Goal: Use online tool/utility: Utilize a website feature to perform a specific function

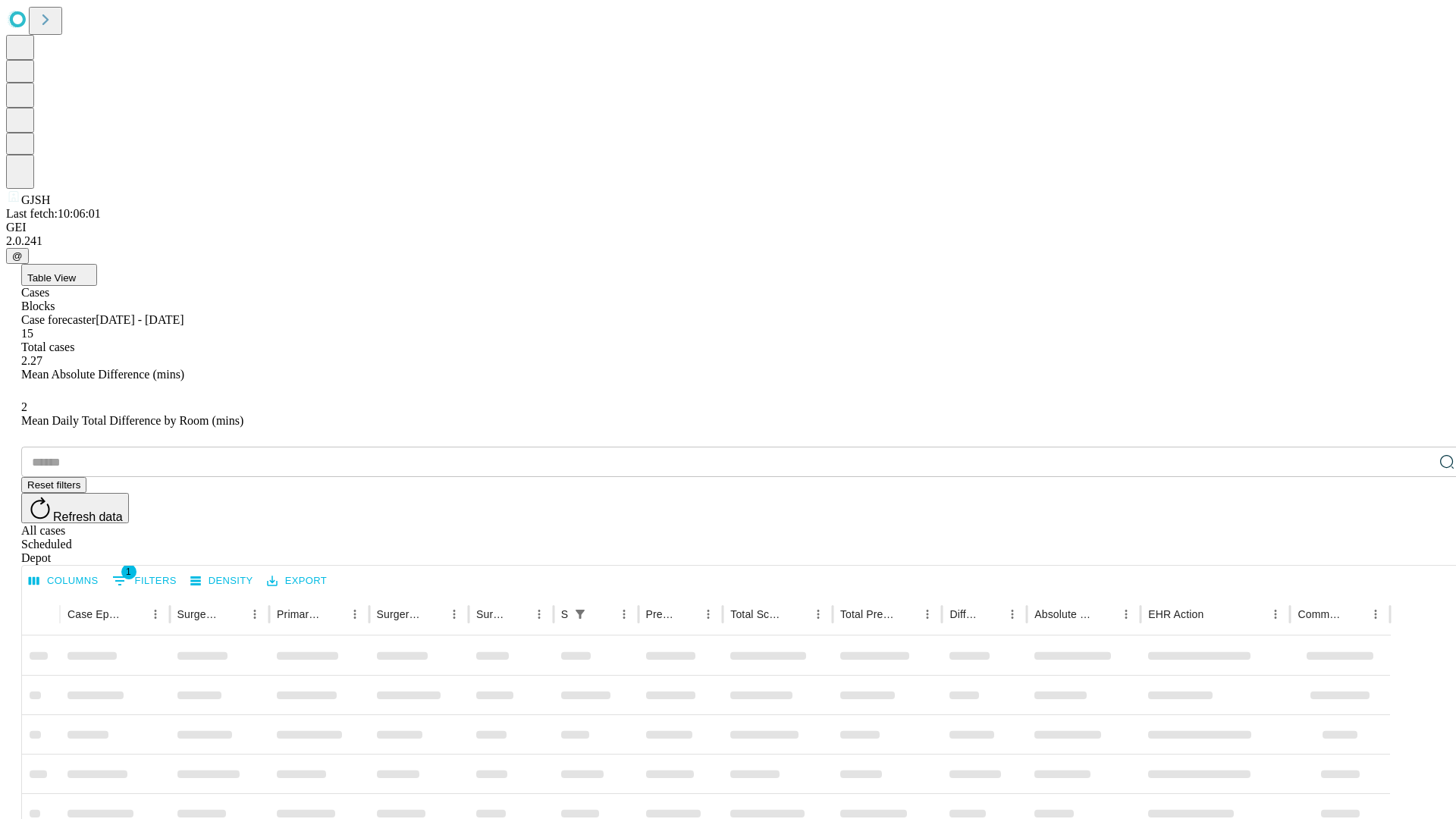
click at [76, 272] on span "Table View" at bounding box center [52, 278] width 48 height 12
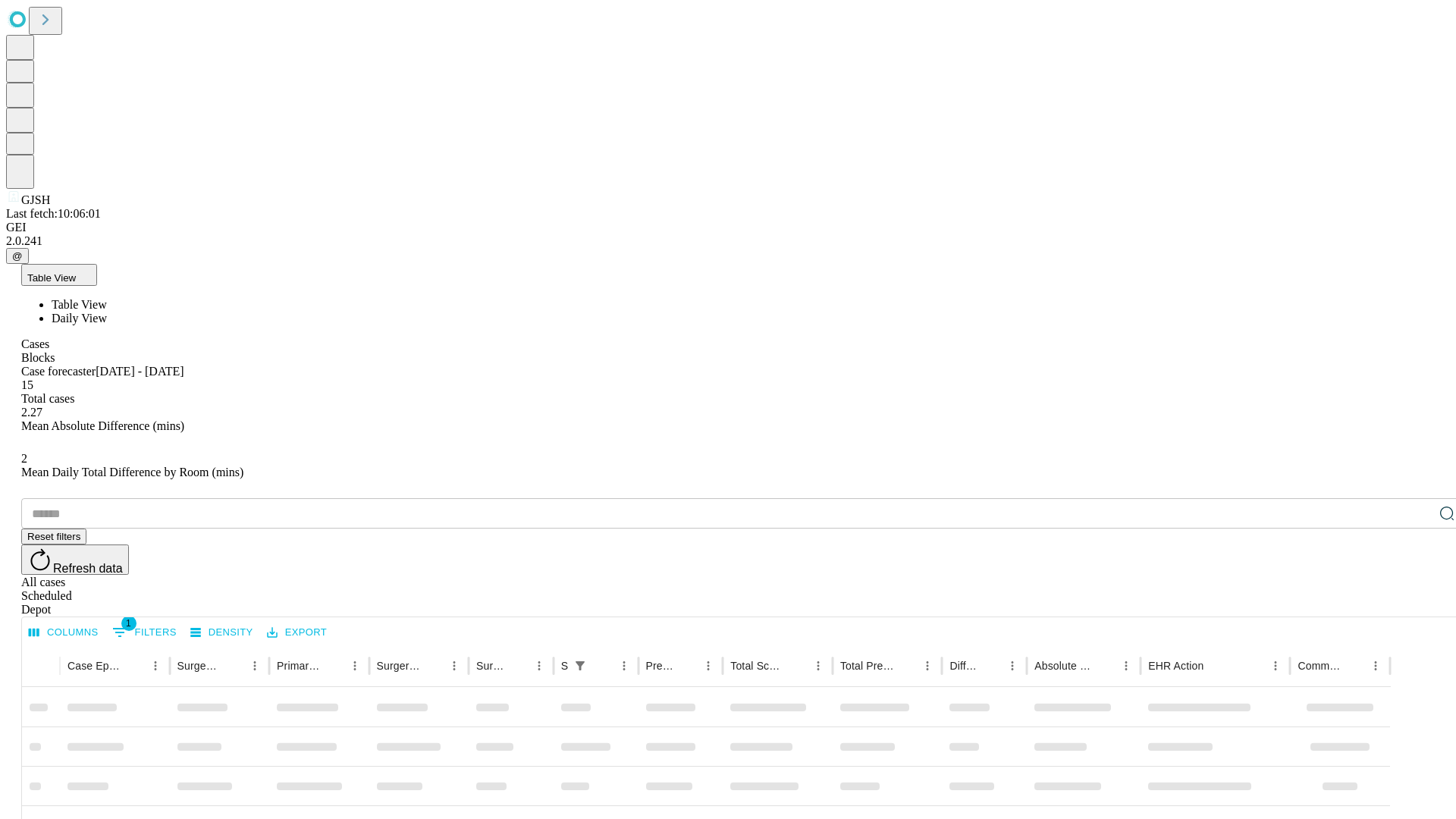
click at [107, 312] on span "Daily View" at bounding box center [79, 318] width 55 height 13
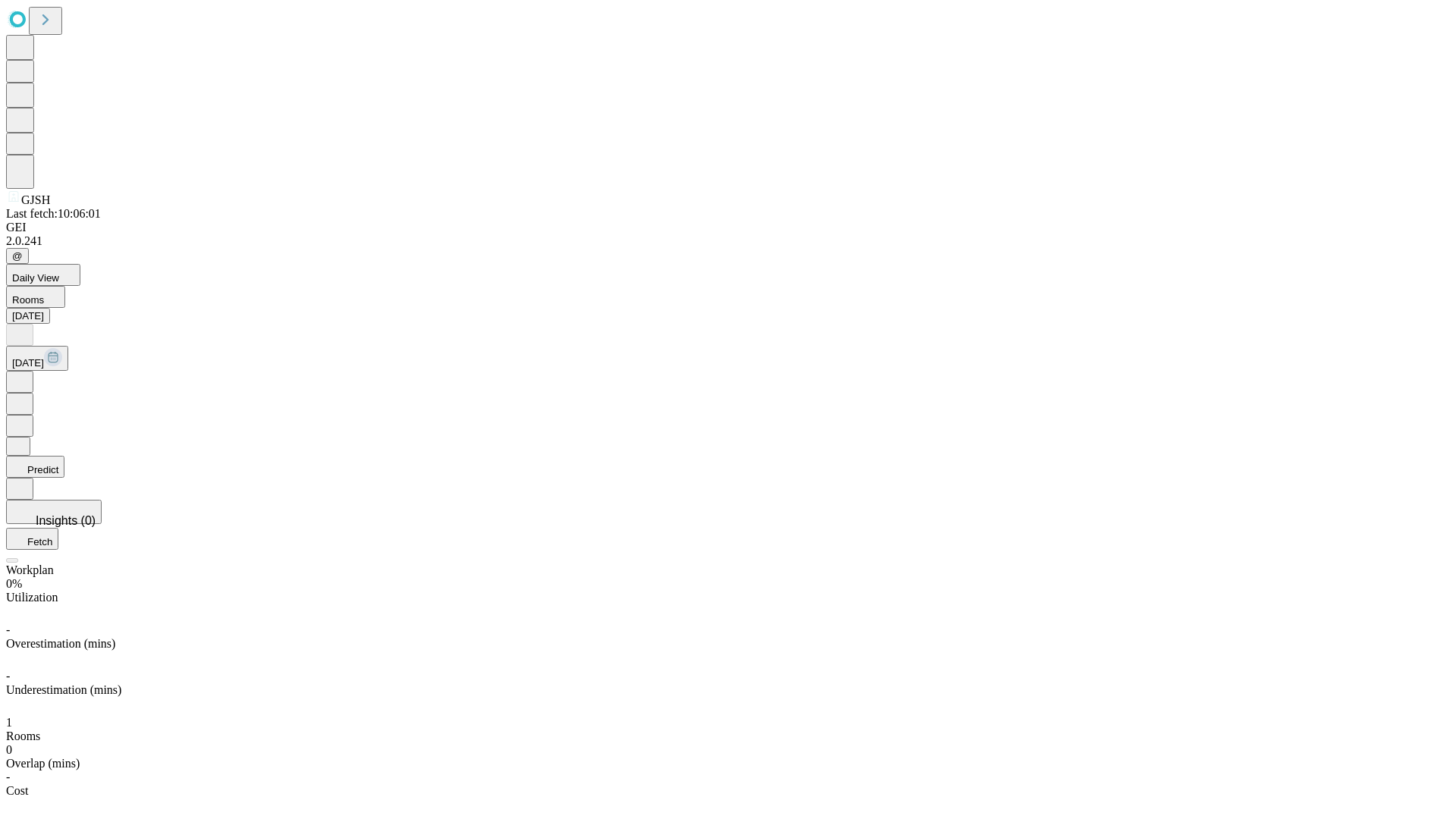
click at [64, 455] on button "Predict" at bounding box center [35, 466] width 58 height 22
